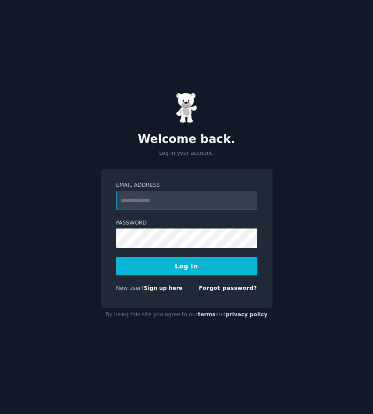
click at [176, 205] on input "Email Address" at bounding box center [186, 200] width 141 height 19
type input "**********"
click at [169, 274] on button "Log In" at bounding box center [186, 266] width 141 height 18
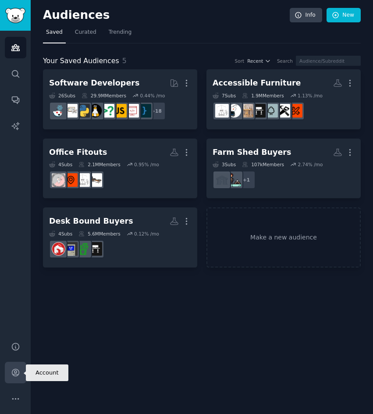
click at [15, 374] on icon "Sidebar" at bounding box center [15, 372] width 9 height 9
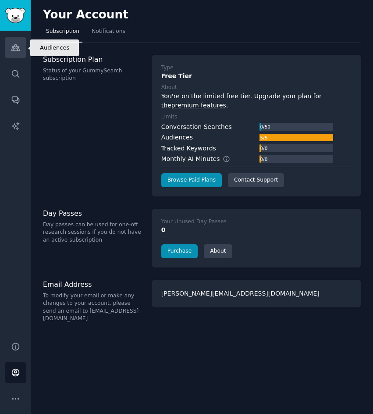
click at [20, 50] on icon "Sidebar" at bounding box center [15, 47] width 9 height 9
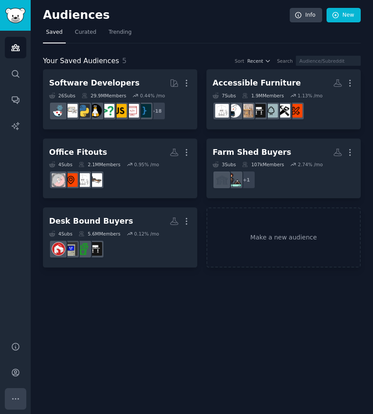
click at [15, 398] on icon "Sidebar" at bounding box center [15, 398] width 9 height 9
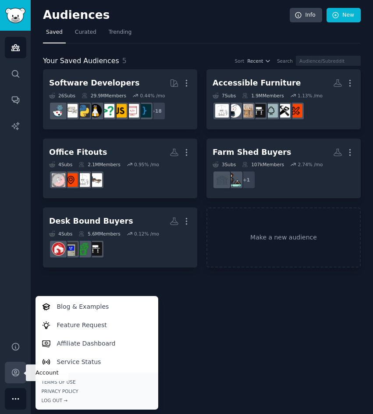
click at [11, 373] on icon "Sidebar" at bounding box center [15, 372] width 9 height 9
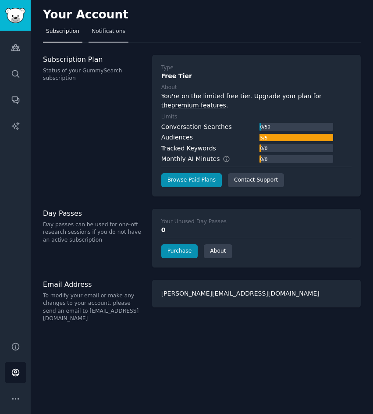
click at [108, 36] on link "Notifications" at bounding box center [109, 34] width 40 height 18
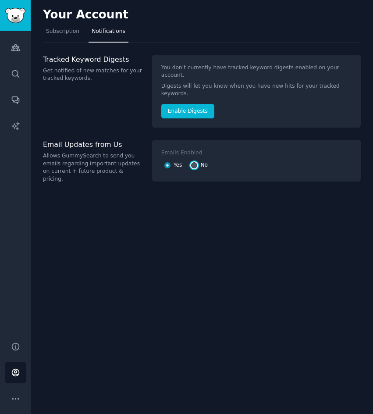
click at [195, 162] on input "No" at bounding box center [194, 165] width 6 height 6
radio input "false"
radio input "true"
click at [66, 32] on span "Subscription" at bounding box center [62, 32] width 33 height 8
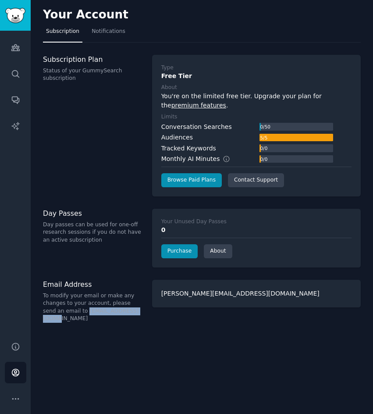
drag, startPoint x: 65, startPoint y: 312, endPoint x: 127, endPoint y: 309, distance: 62.3
click at [127, 309] on p "To modify your email or make any changes to your account, please send an email …" at bounding box center [93, 307] width 100 height 31
copy p "help@gummysearch.com"
click at [118, 294] on p "To modify your email or make any changes to your account, please send an email …" at bounding box center [93, 307] width 100 height 31
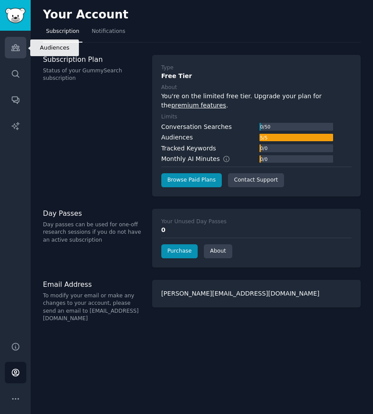
click at [24, 49] on link "Audiences" at bounding box center [15, 47] width 21 height 21
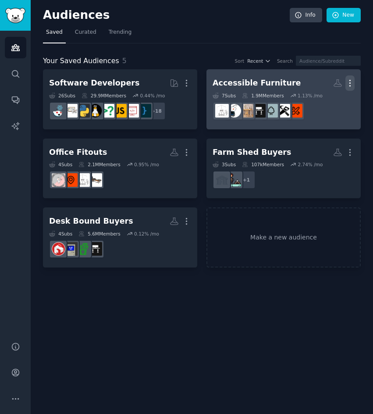
click at [347, 82] on icon "button" at bounding box center [350, 82] width 9 height 9
click at [318, 99] on p "Delete" at bounding box center [326, 101] width 20 height 9
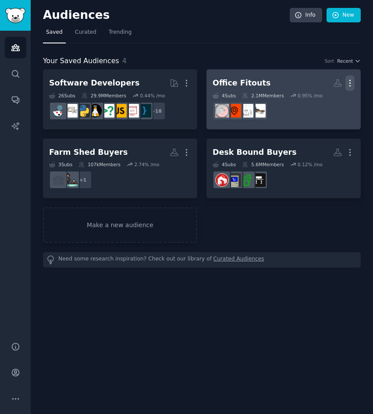
click at [353, 84] on icon "button" at bounding box center [350, 82] width 9 height 9
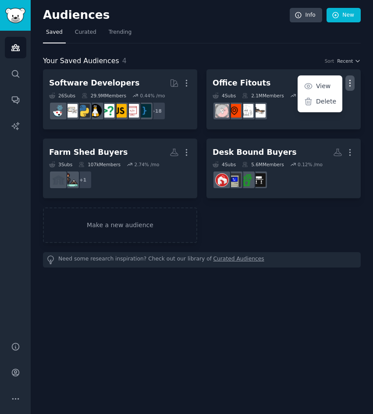
drag, startPoint x: 316, startPoint y: 99, endPoint x: 217, endPoint y: 46, distance: 112.4
click at [316, 99] on div "Delete" at bounding box center [321, 102] width 42 height 18
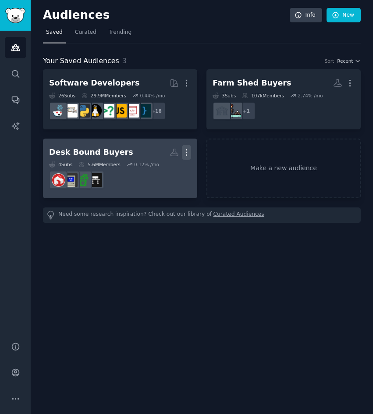
click at [182, 154] on icon "button" at bounding box center [186, 152] width 9 height 9
click at [167, 172] on p "Delete" at bounding box center [163, 170] width 20 height 9
